Goal: Information Seeking & Learning: Learn about a topic

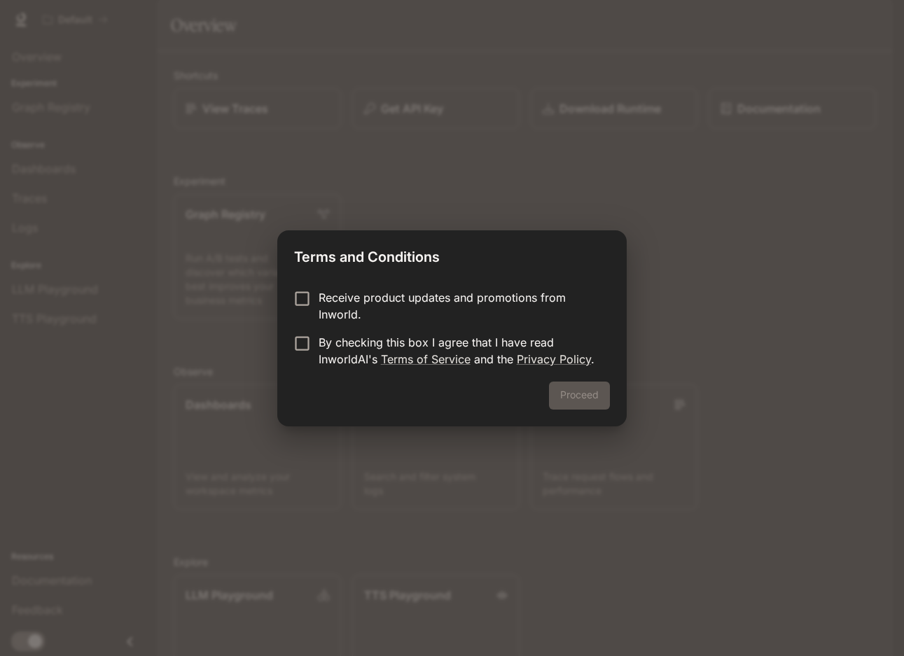
click at [323, 296] on p "Receive product updates and promotions from Inworld." at bounding box center [459, 306] width 280 height 34
click at [330, 344] on p "By checking this box I agree that I have read InworldAI's Terms of Service and …" at bounding box center [459, 351] width 280 height 34
click at [567, 387] on button "Proceed" at bounding box center [579, 396] width 61 height 28
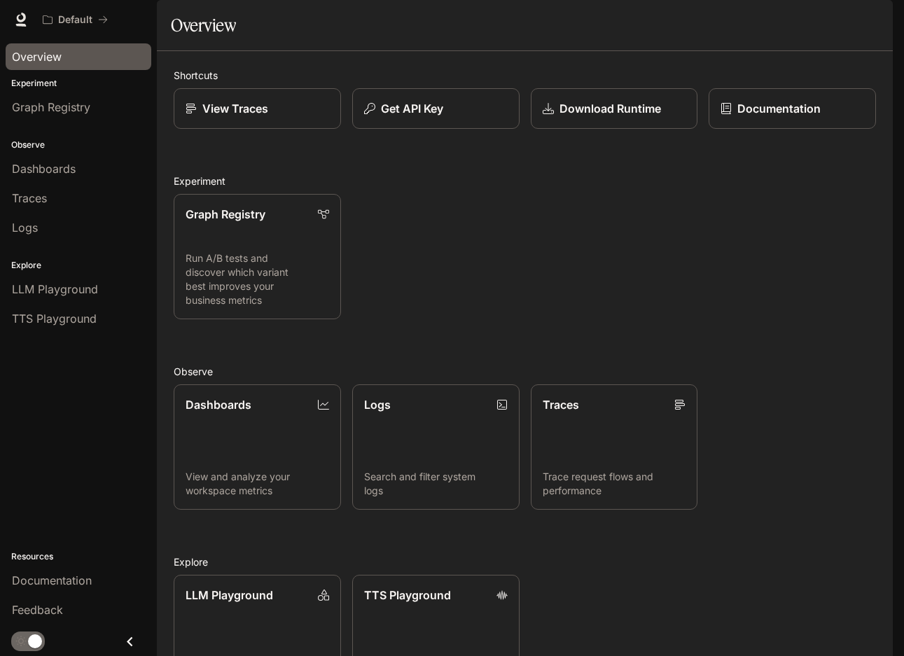
click at [38, 53] on span "Overview" at bounding box center [37, 56] width 50 height 17
click at [453, 117] on div "Get API Key" at bounding box center [436, 108] width 145 height 17
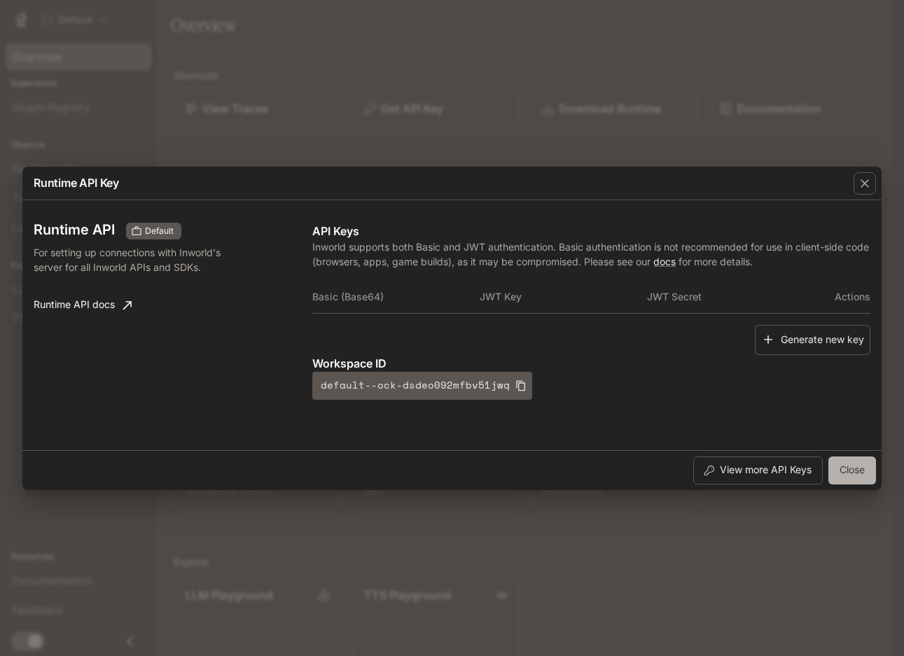
click at [858, 464] on button "Close" at bounding box center [853, 471] width 48 height 28
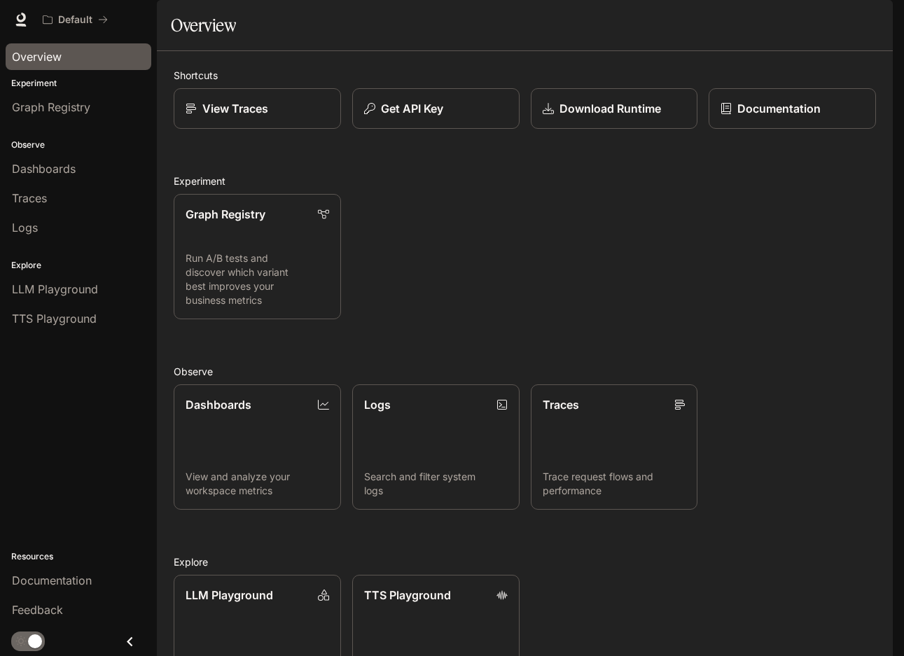
click at [813, 23] on span "Documentation" at bounding box center [808, 20] width 69 height 18
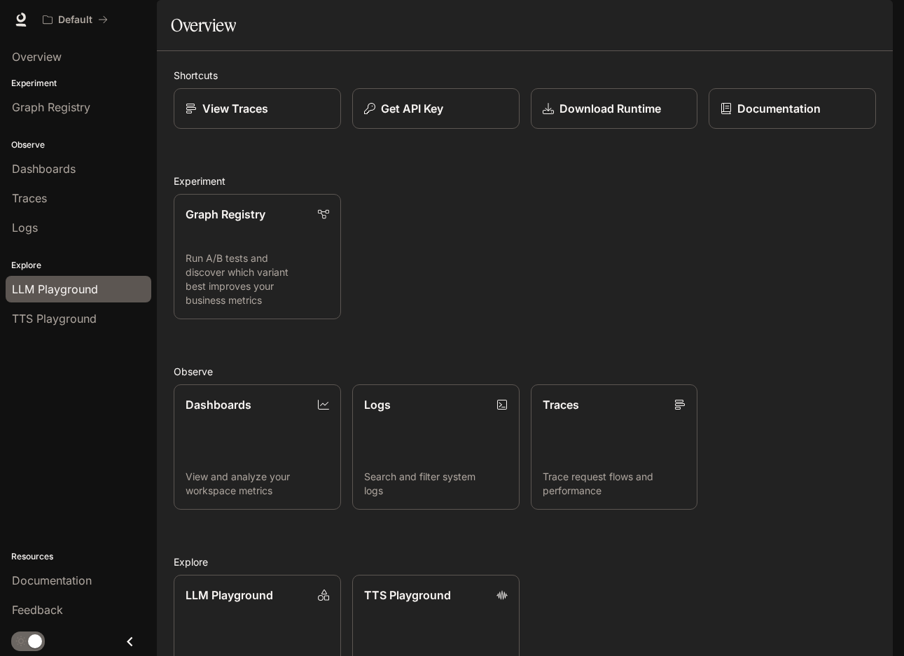
click at [79, 287] on span "LLM Playground" at bounding box center [55, 289] width 86 height 17
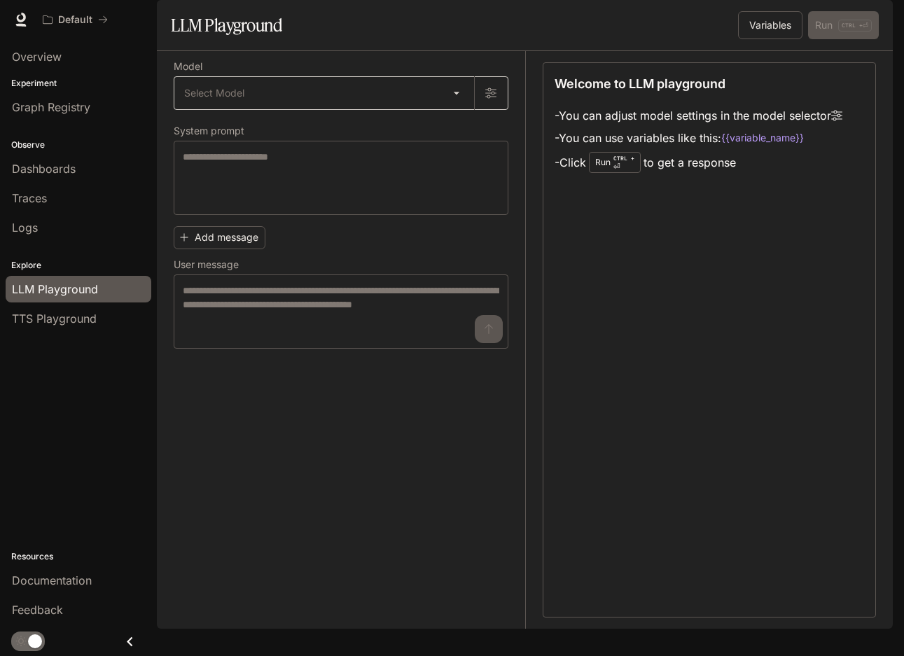
click at [460, 130] on body "Skip to main content Default Documentation Documentation Portal Overview Experi…" at bounding box center [452, 328] width 904 height 656
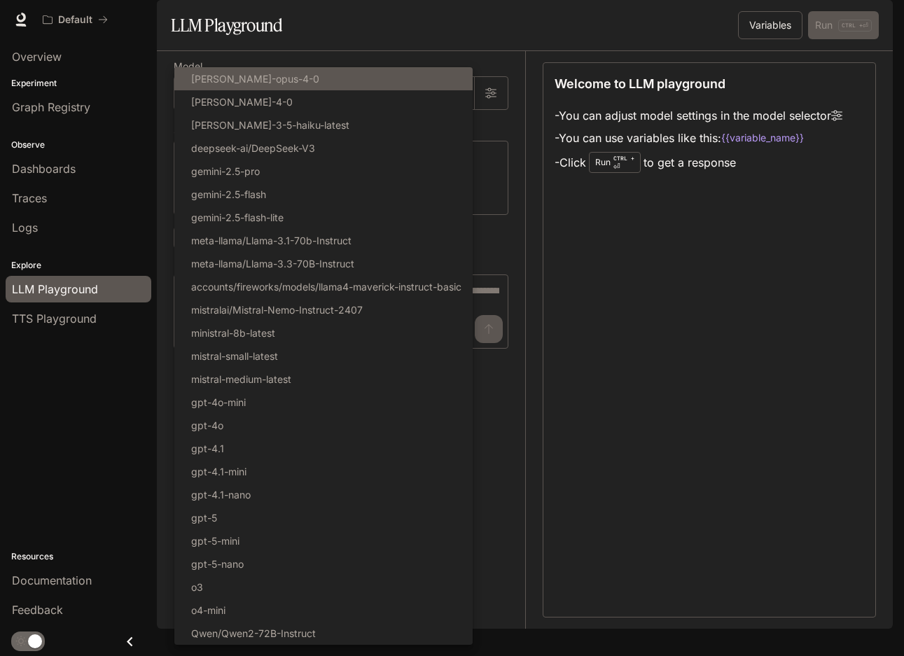
click at [290, 78] on li "claude-opus-4-0" at bounding box center [323, 78] width 298 height 23
type input "**********"
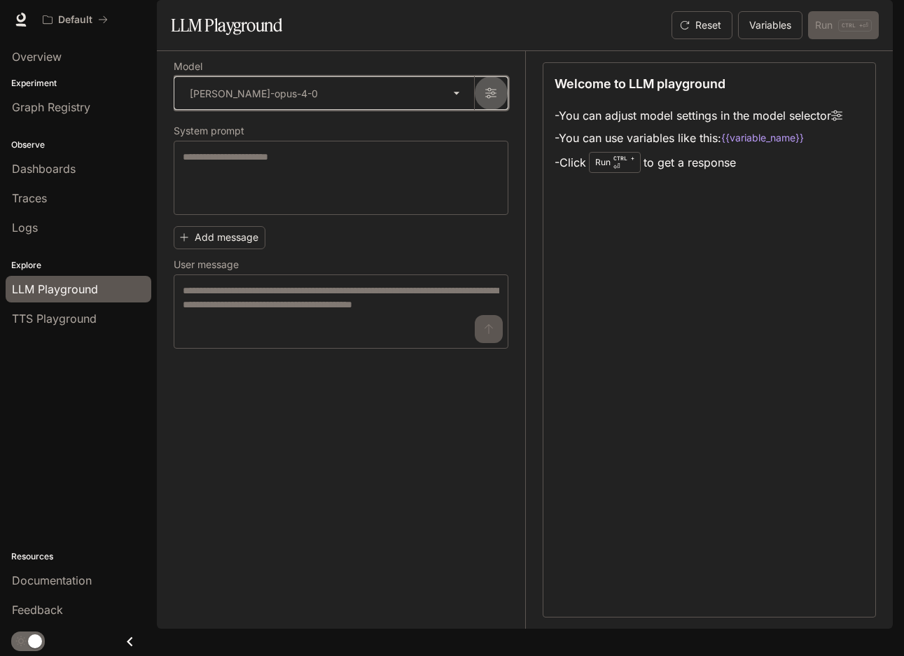
click at [490, 99] on icon "button" at bounding box center [490, 93] width 11 height 11
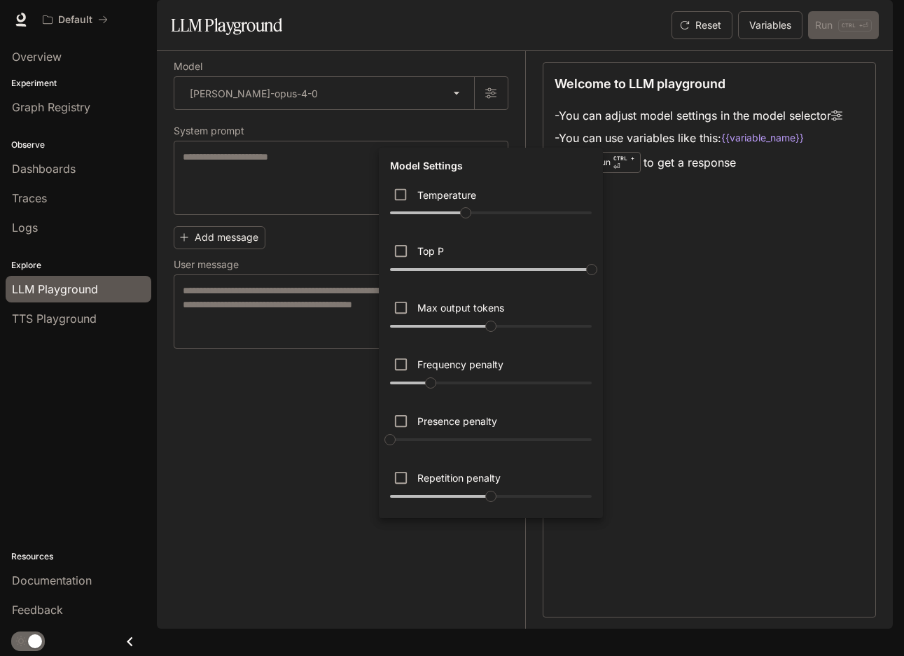
click at [254, 492] on div at bounding box center [452, 328] width 904 height 656
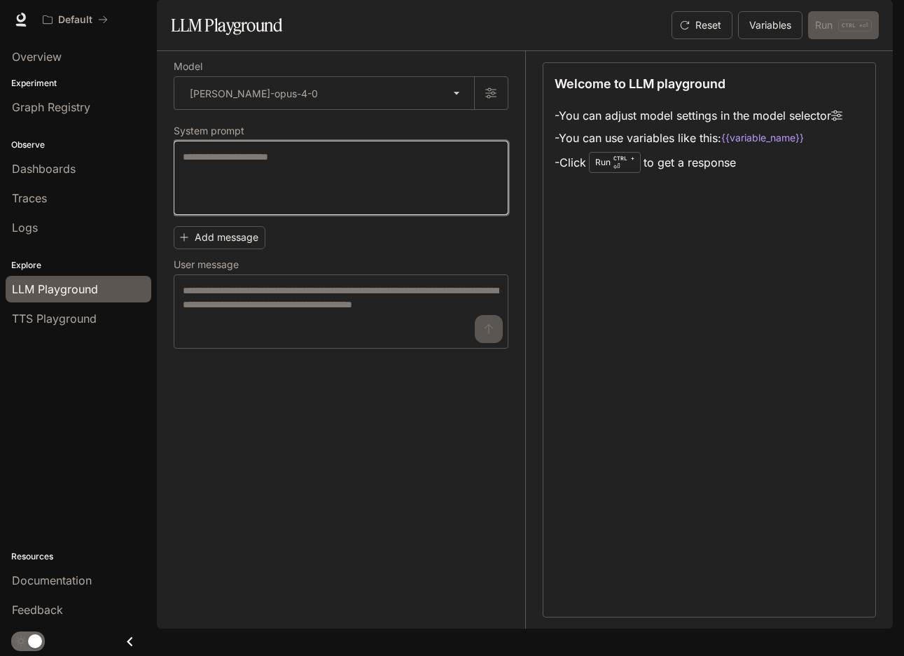
click at [280, 195] on textarea at bounding box center [341, 178] width 317 height 56
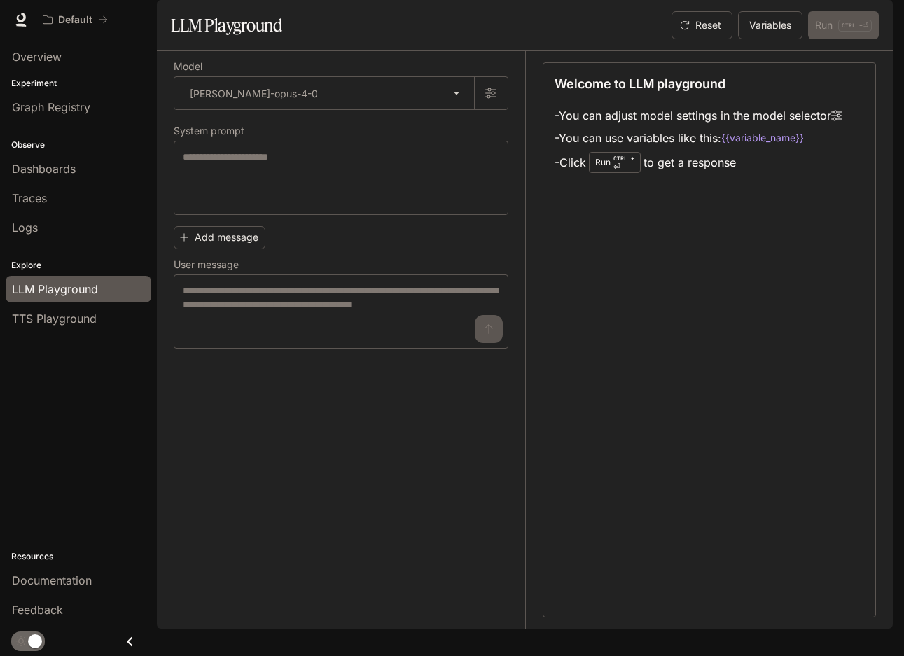
click at [694, 93] on p "Welcome to LLM playground" at bounding box center [640, 83] width 171 height 19
click at [41, 64] on span "Overview" at bounding box center [37, 56] width 50 height 17
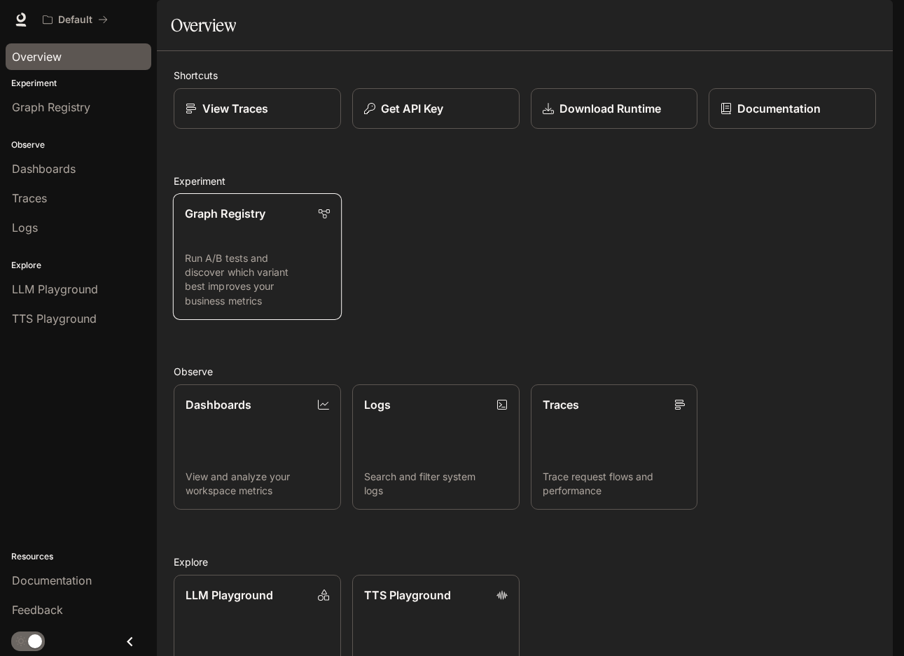
scroll to position [107, 0]
click at [303, 574] on link "LLM Playground Explore and compare supported LLMs" at bounding box center [257, 637] width 169 height 127
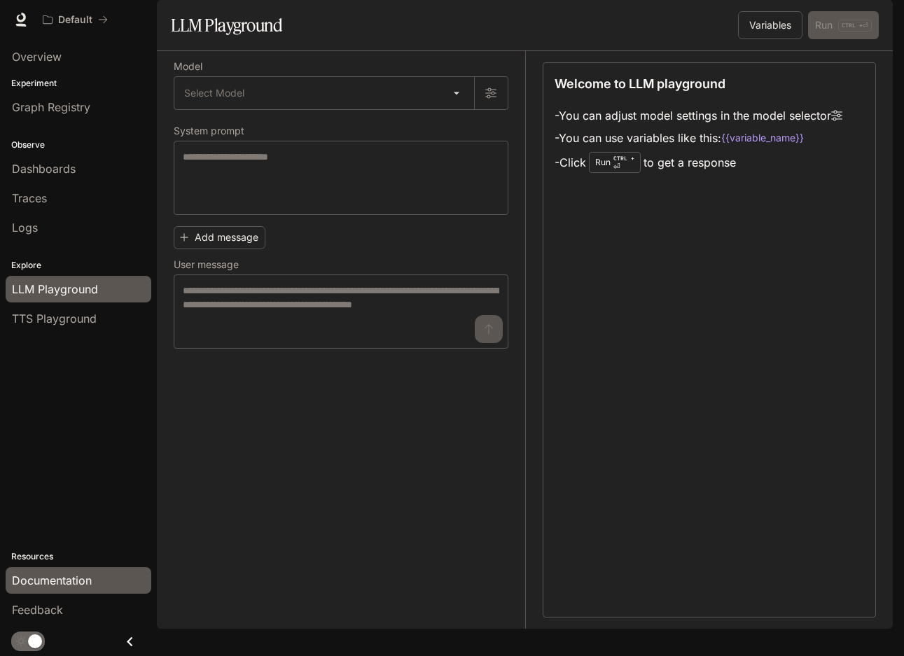
click at [69, 586] on span "Documentation" at bounding box center [52, 580] width 80 height 17
